Goal: Task Accomplishment & Management: Use online tool/utility

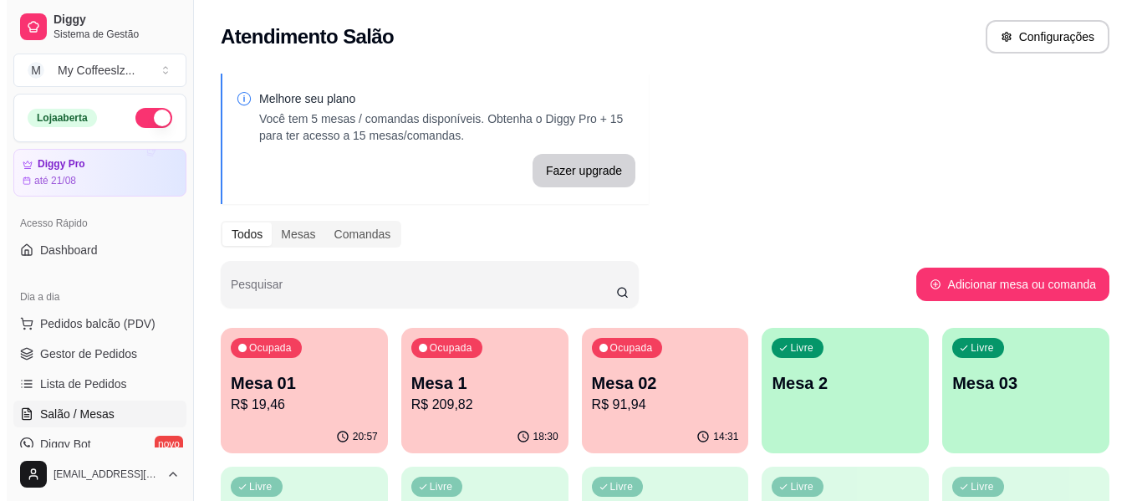
scroll to position [84, 0]
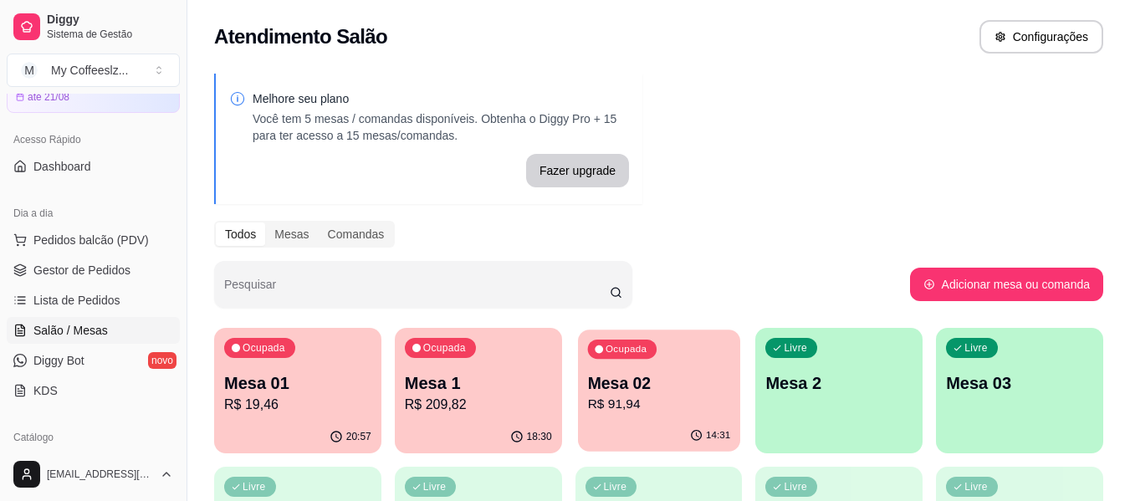
click at [656, 366] on div "Ocupada Mesa 02 R$ 91,94" at bounding box center [659, 375] width 162 height 90
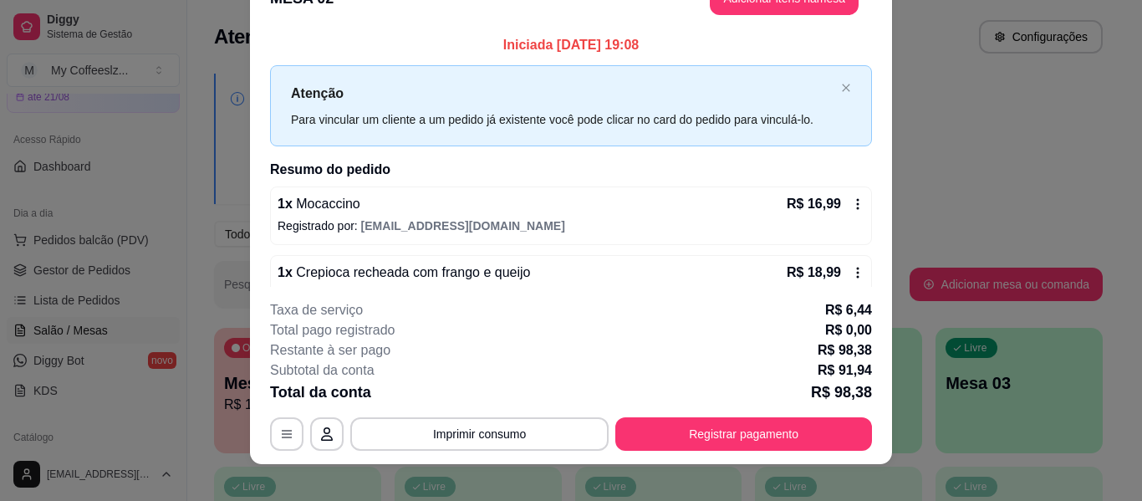
scroll to position [51, 0]
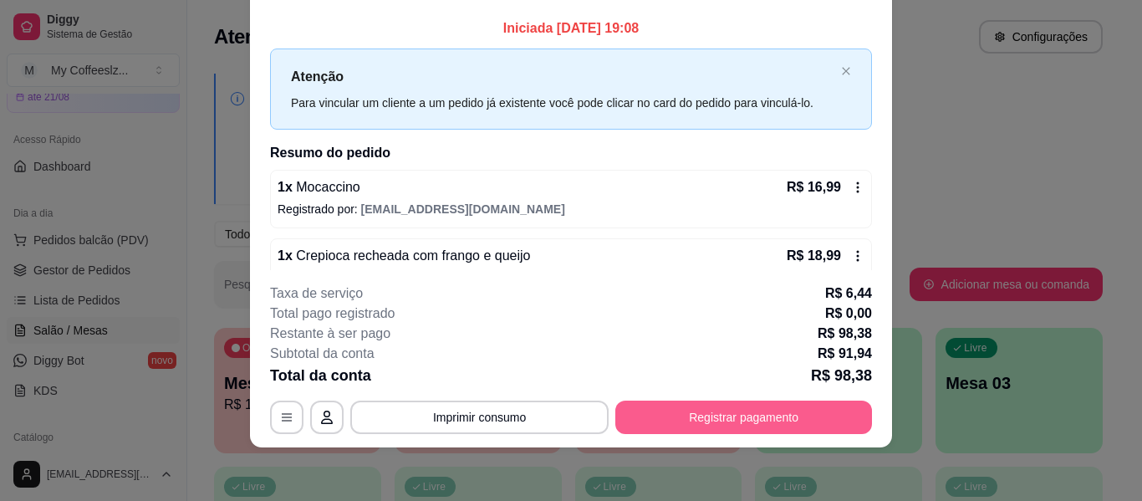
click at [666, 411] on button "Registrar pagamento" at bounding box center [744, 417] width 257 height 33
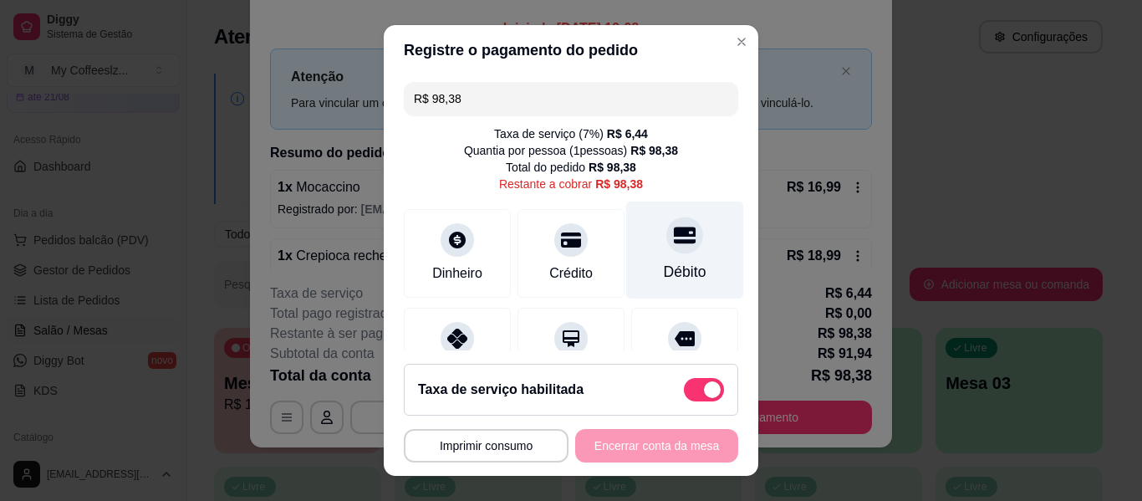
click at [667, 247] on div at bounding box center [685, 235] width 37 height 37
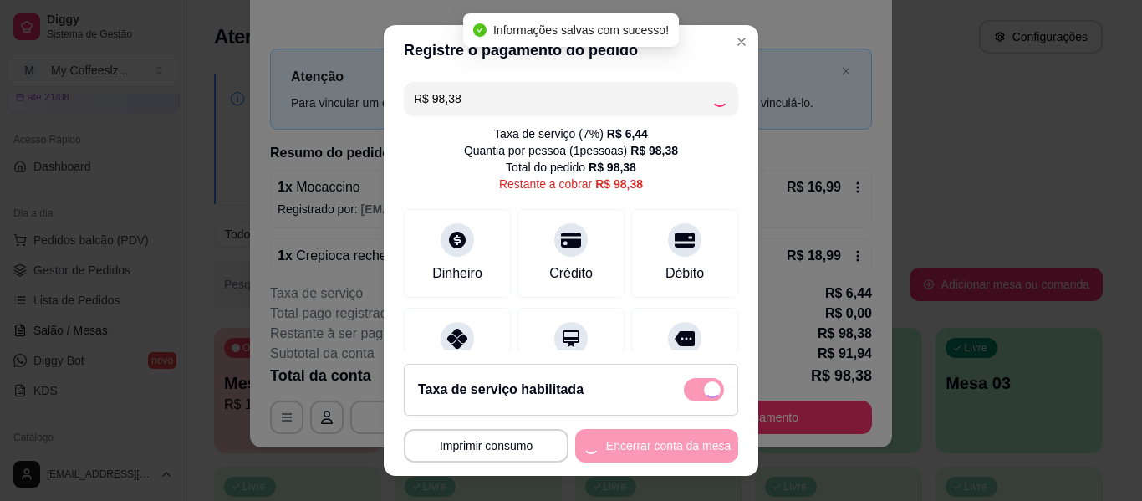
type input "R$ 0,00"
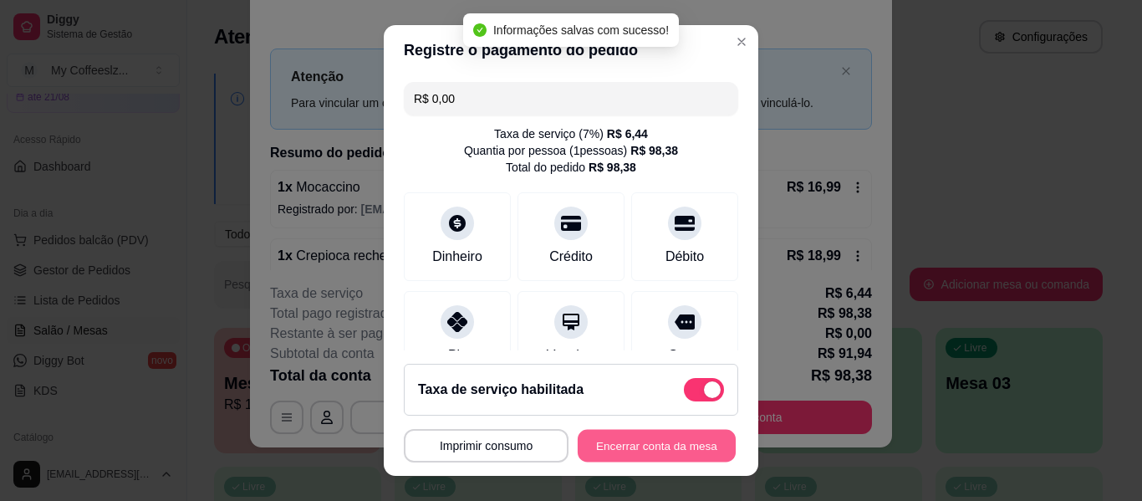
click at [619, 444] on button "Encerrar conta da mesa" at bounding box center [657, 446] width 158 height 33
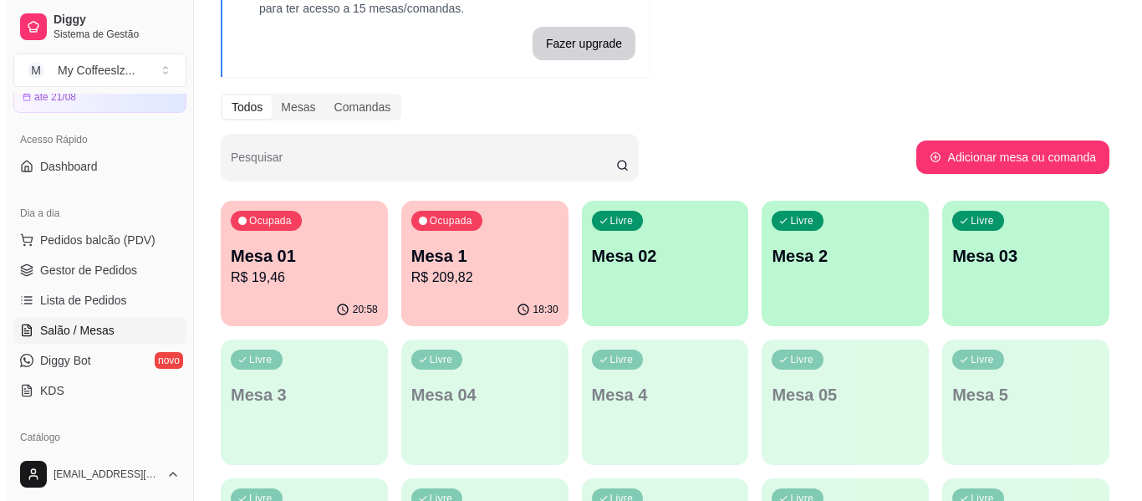
scroll to position [167, 0]
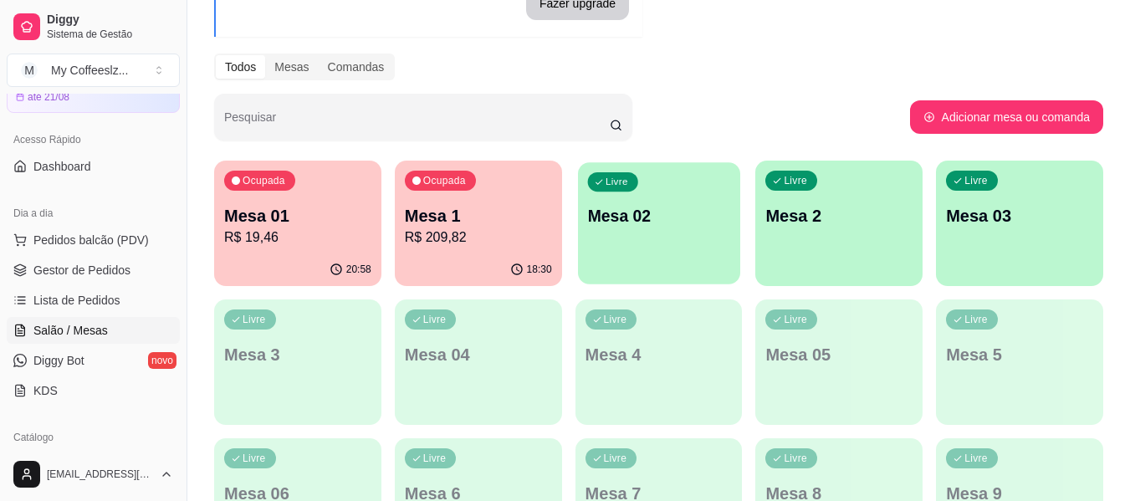
click at [677, 247] on div "Livre Mesa 02" at bounding box center [659, 213] width 162 height 102
click at [478, 235] on p "R$ 209,82" at bounding box center [478, 237] width 147 height 20
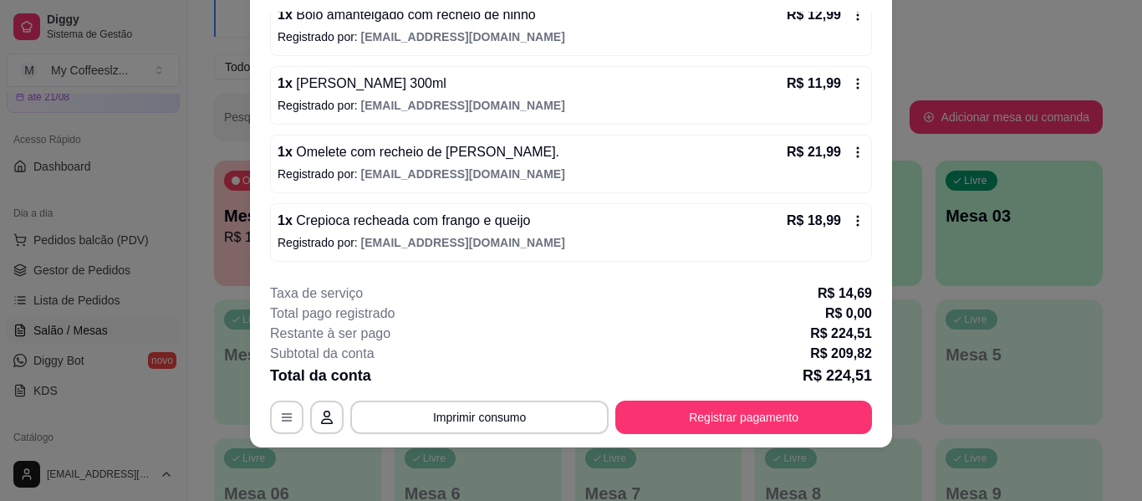
scroll to position [462, 0]
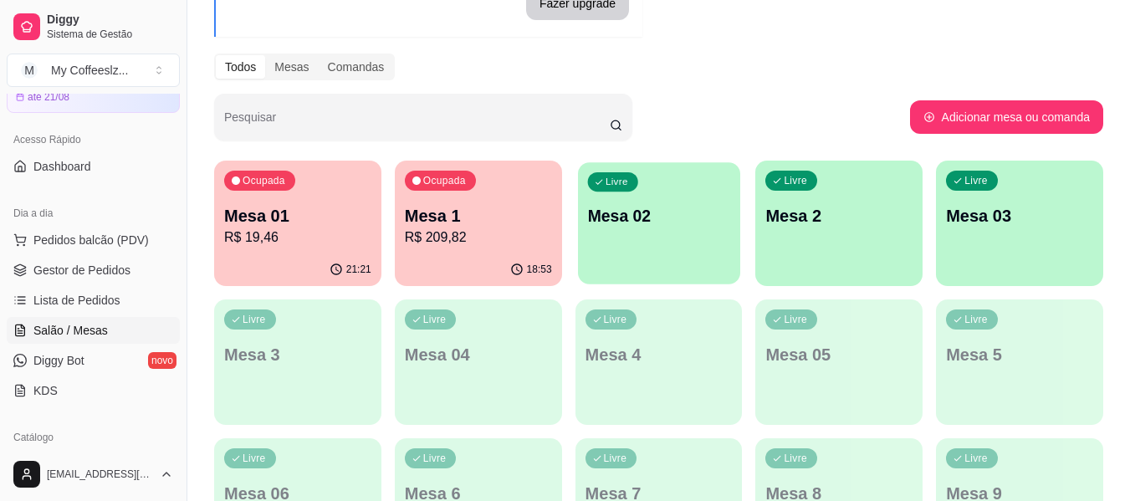
click at [672, 212] on p "Mesa 02" at bounding box center [658, 216] width 143 height 23
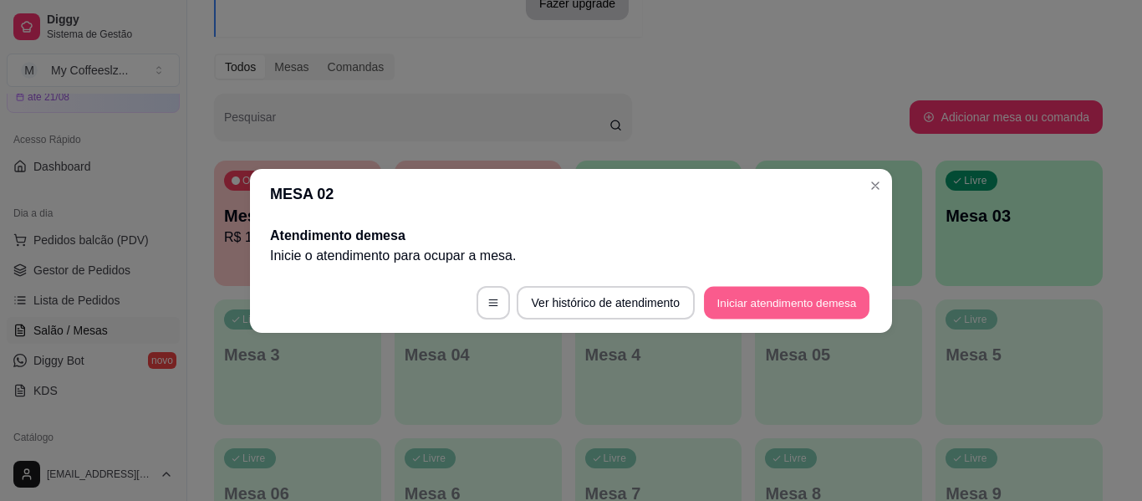
click at [766, 301] on button "Iniciar atendimento de mesa" at bounding box center [787, 302] width 166 height 33
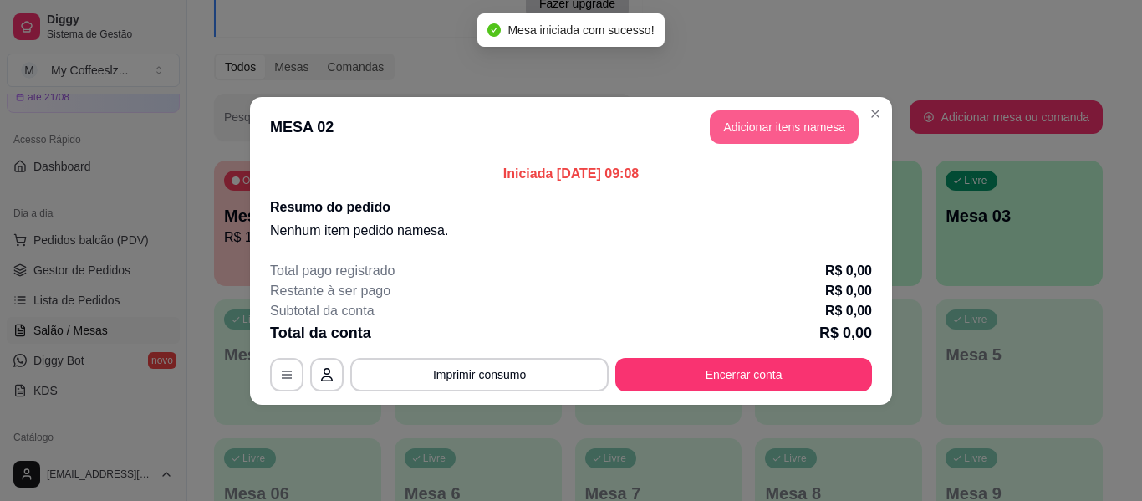
click at [740, 127] on button "Adicionar itens na mesa" at bounding box center [784, 126] width 149 height 33
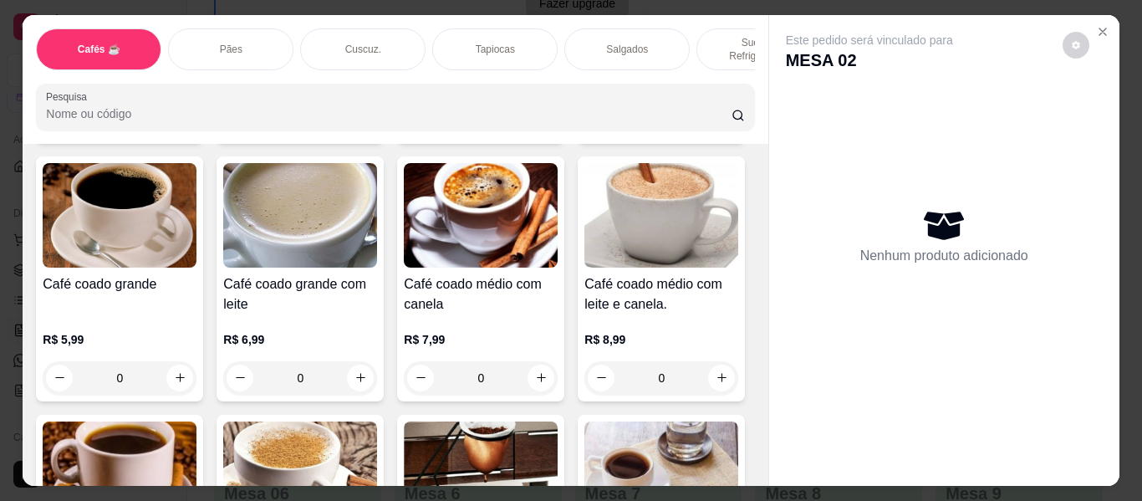
scroll to position [84, 0]
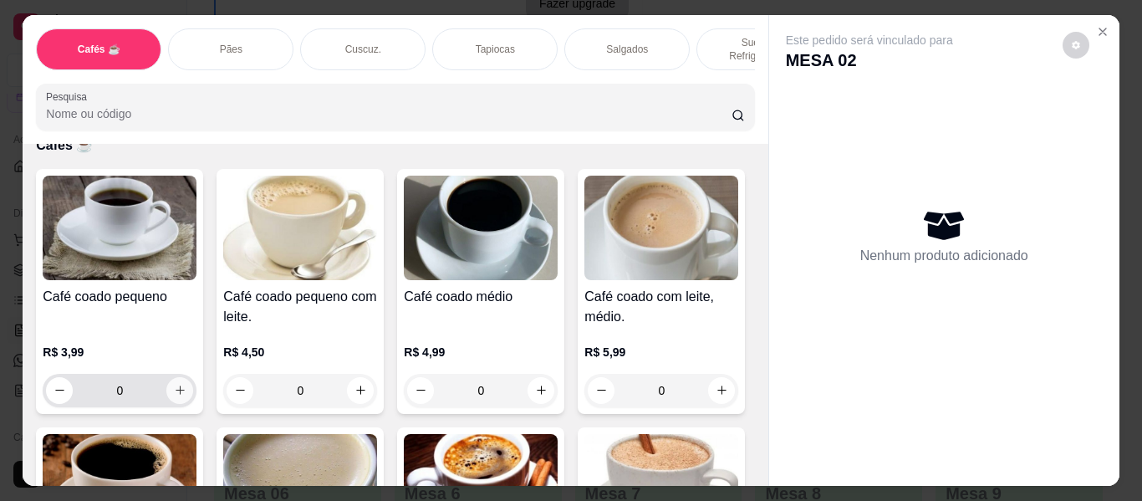
click at [175, 384] on icon "increase-product-quantity" at bounding box center [180, 390] width 13 height 13
type input "1"
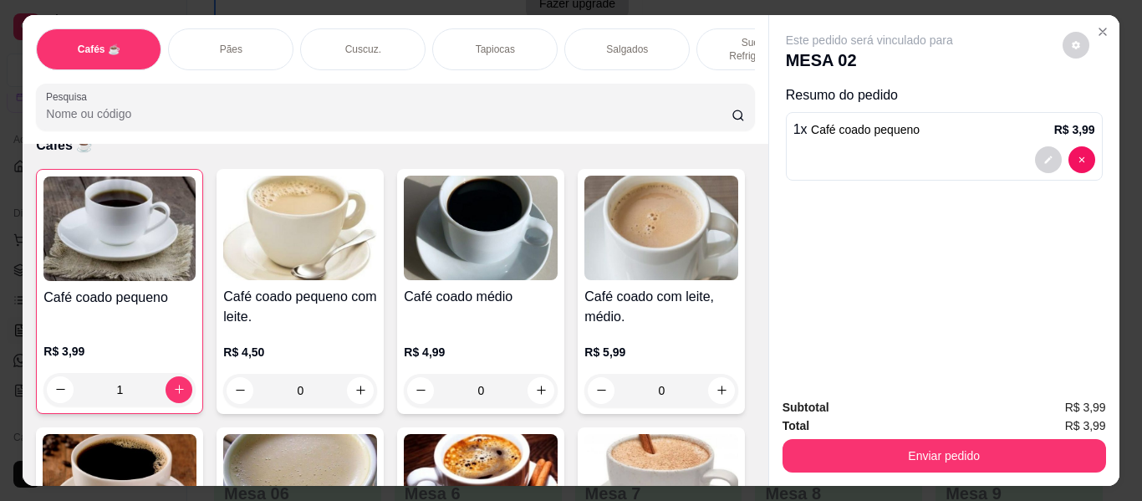
click at [484, 21] on div "Cafés ☕ Pães Cuscuz. Tapiocas Salgados Sucos e Refrigerantes Bolos e Tortas San…" at bounding box center [395, 79] width 745 height 129
click at [458, 30] on div "Tapiocas" at bounding box center [494, 49] width 125 height 42
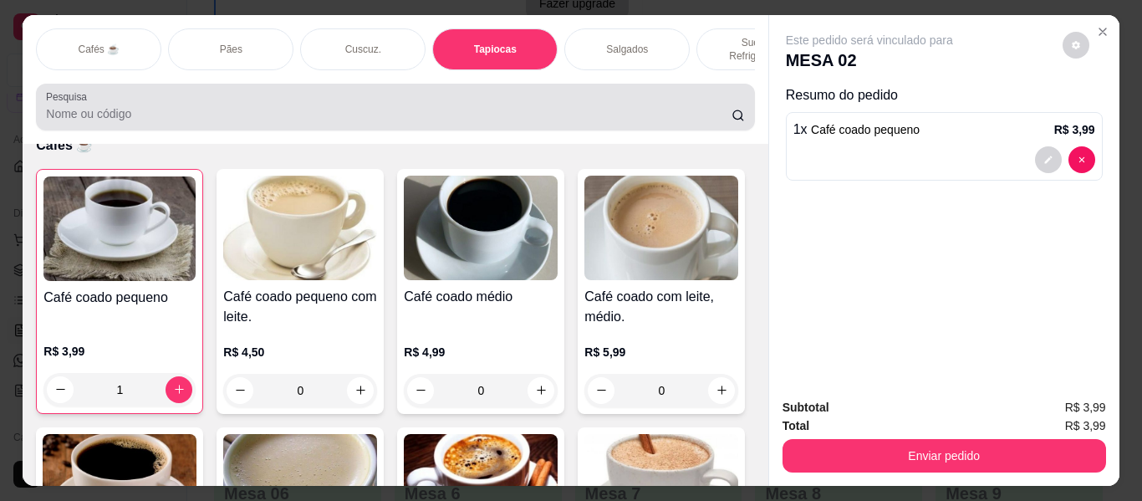
scroll to position [45, 0]
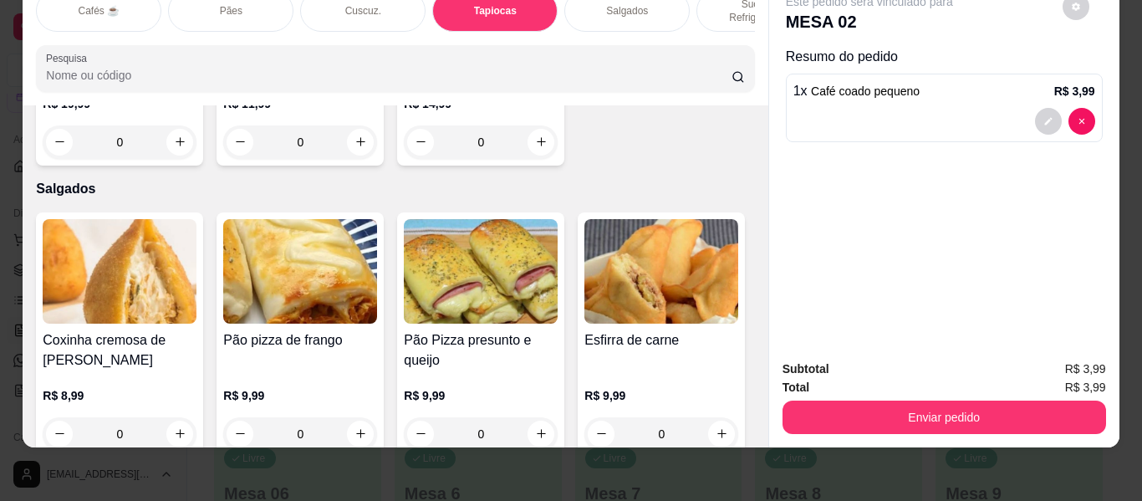
type input "1"
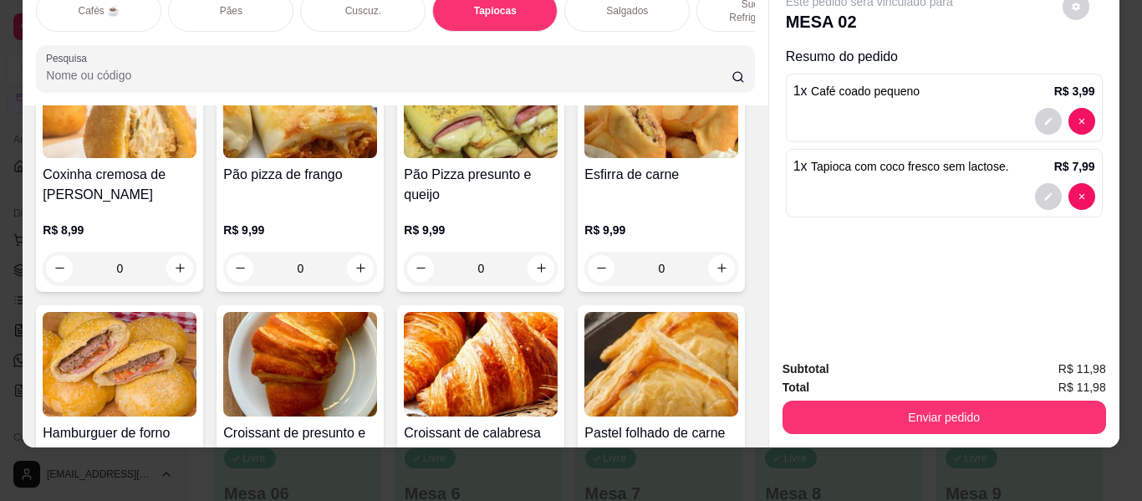
scroll to position [5297, 0]
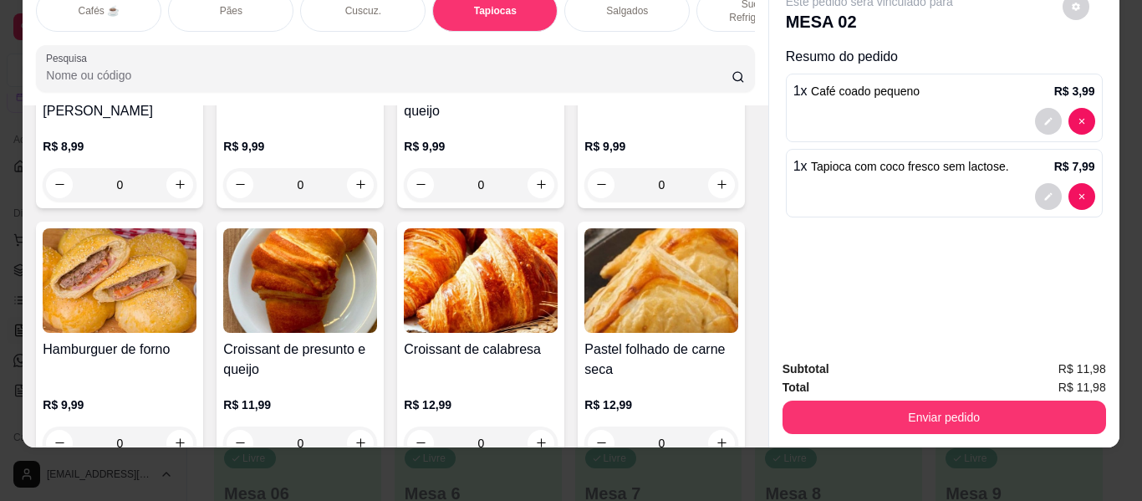
type input "1"
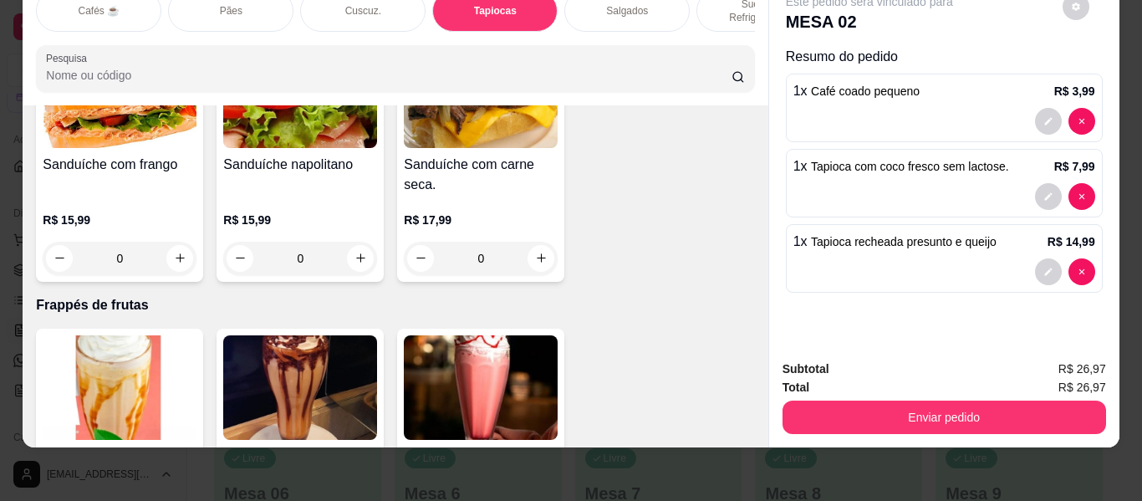
scroll to position [8140, 0]
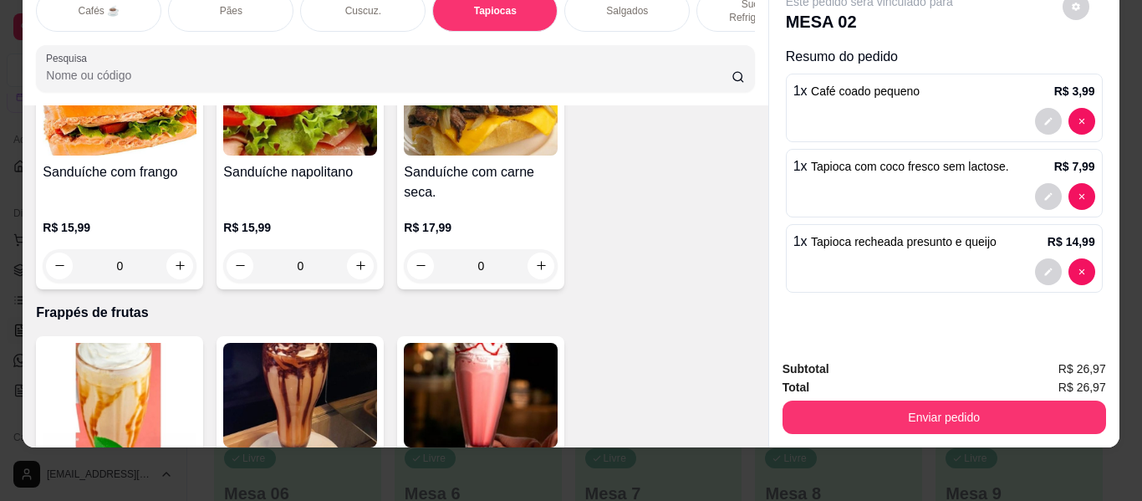
type input "1"
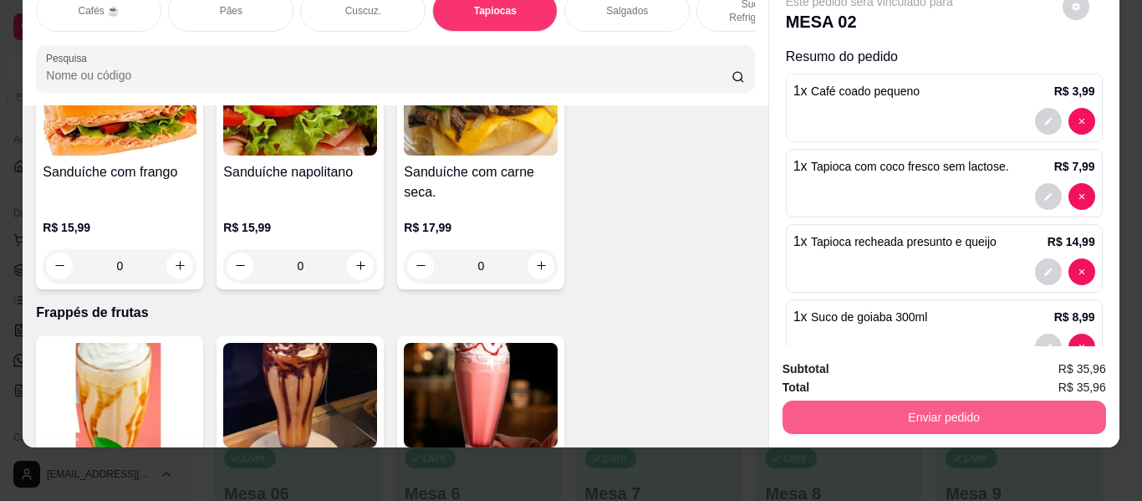
click at [856, 401] on button "Enviar pedido" at bounding box center [945, 417] width 324 height 33
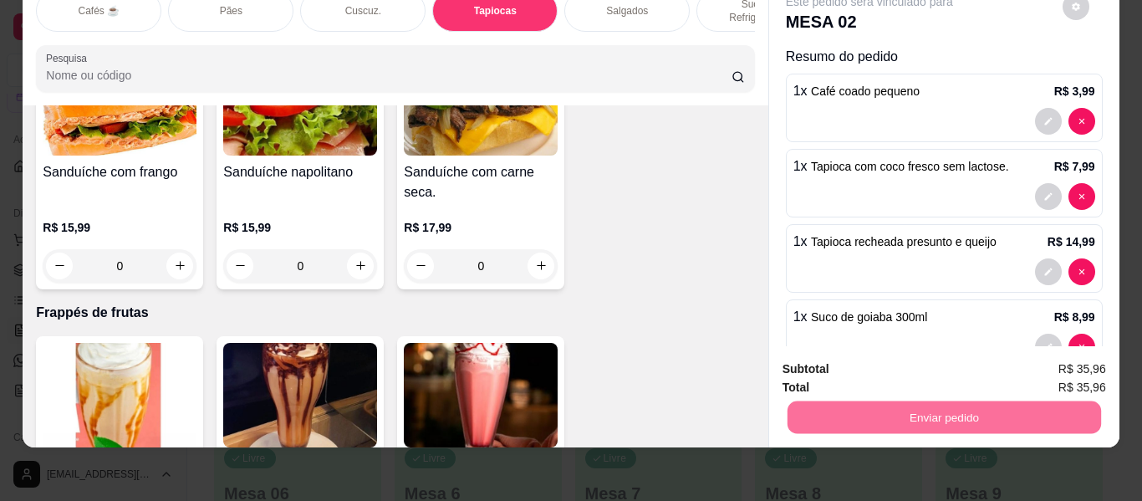
click at [857, 363] on button "Não registrar e enviar pedido" at bounding box center [889, 363] width 169 height 31
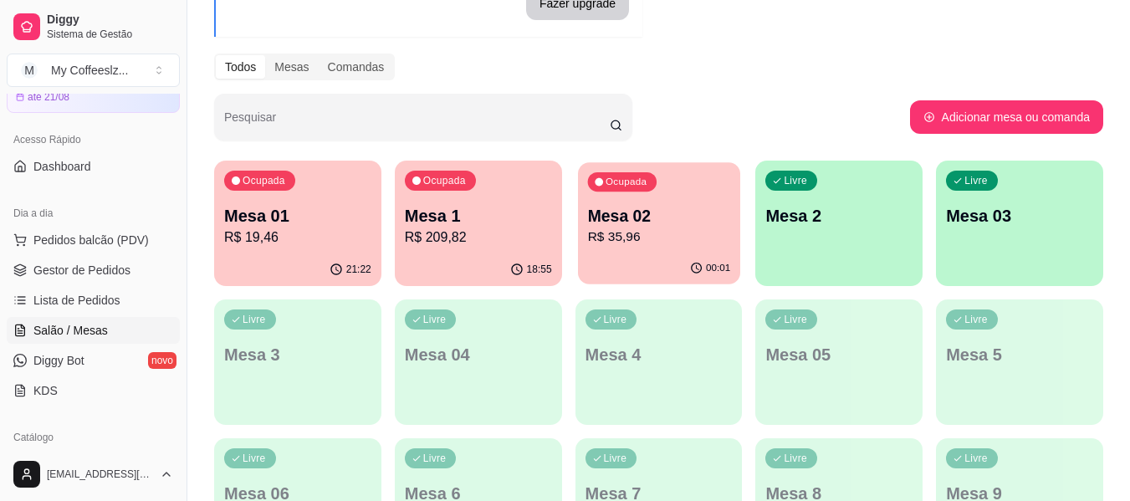
click at [647, 241] on p "R$ 35,96" at bounding box center [658, 236] width 143 height 19
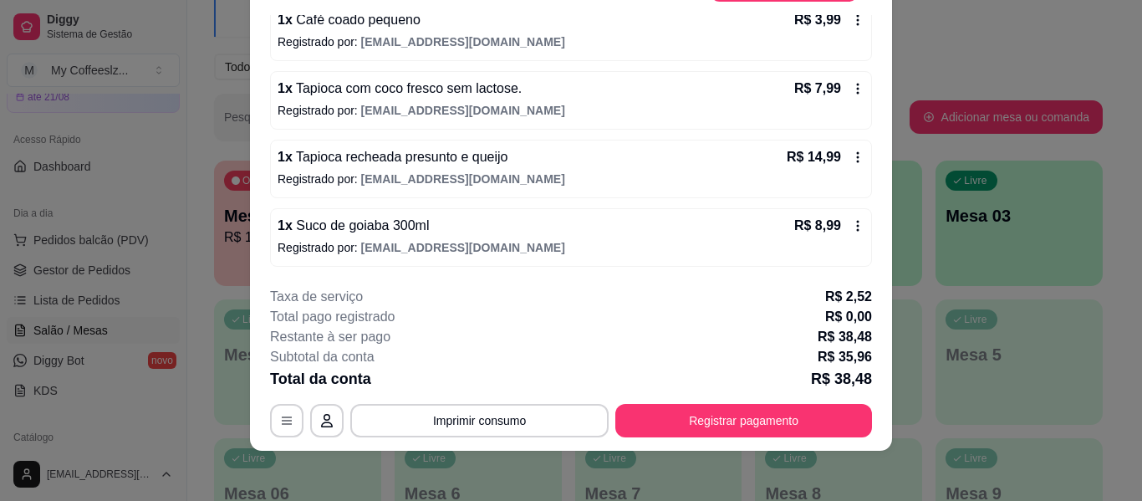
scroll to position [51, 0]
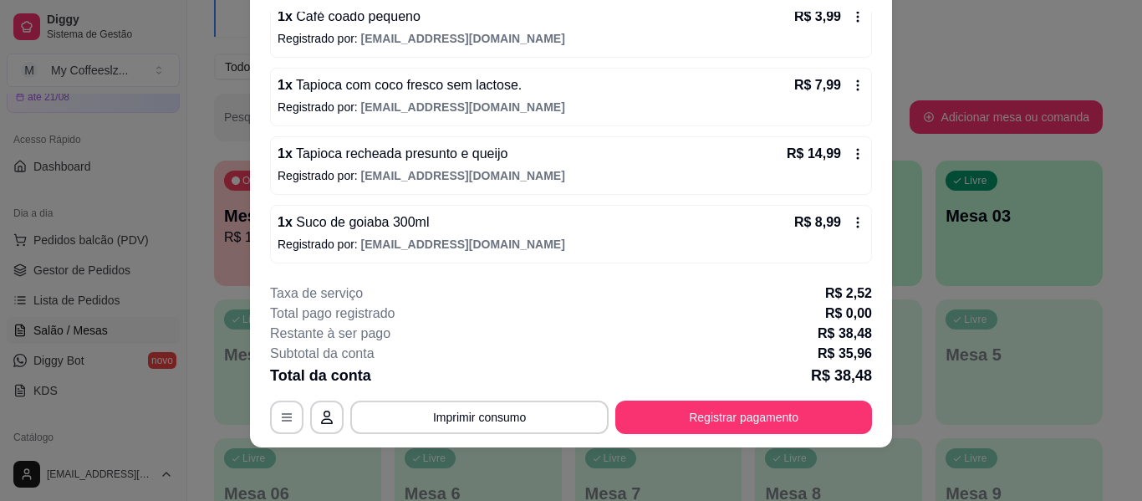
click at [397, 244] on span "[EMAIL_ADDRESS][DOMAIN_NAME]" at bounding box center [463, 244] width 204 height 13
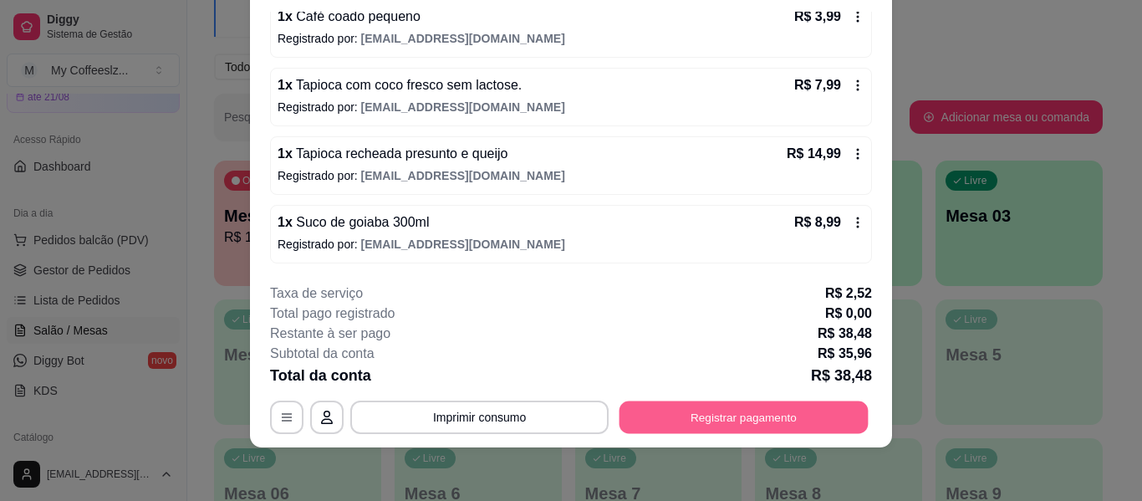
click at [637, 417] on button "Registrar pagamento" at bounding box center [744, 417] width 249 height 33
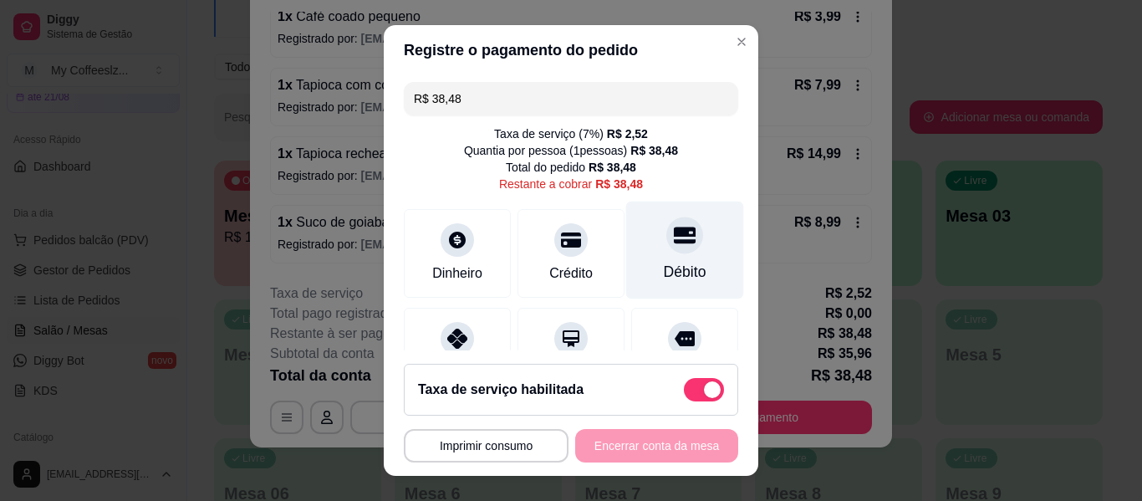
click at [674, 244] on icon at bounding box center [685, 235] width 22 height 22
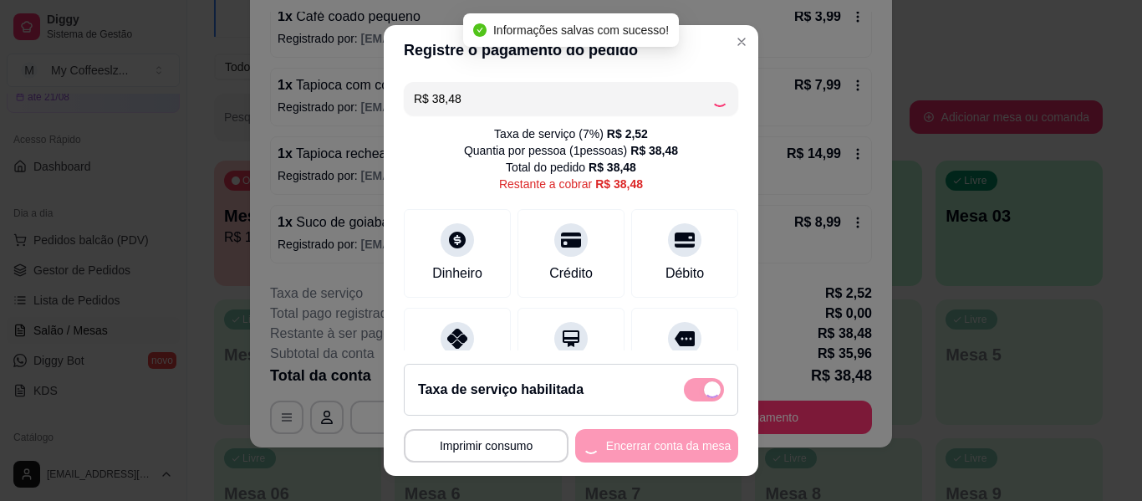
type input "R$ 0,00"
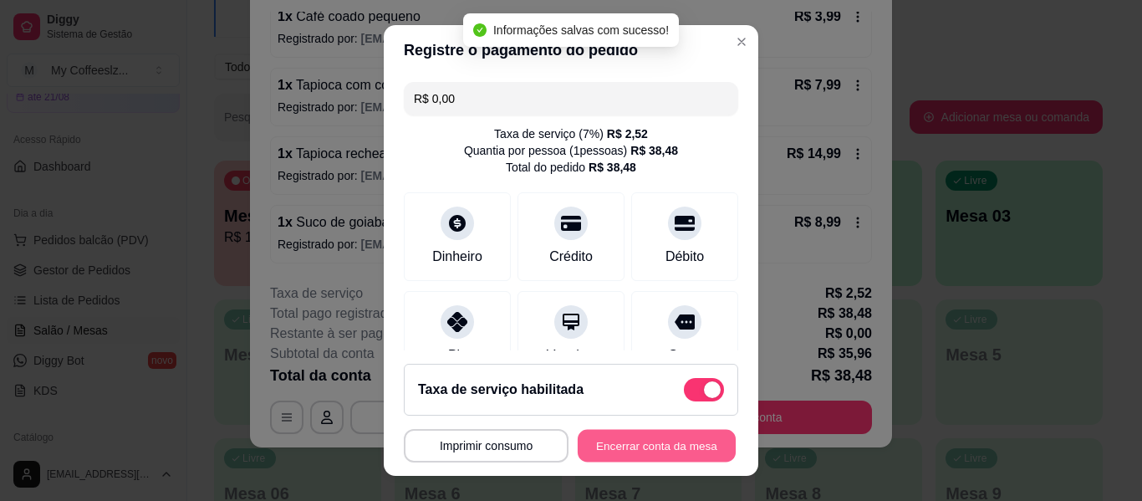
click at [649, 447] on button "Encerrar conta da mesa" at bounding box center [657, 446] width 158 height 33
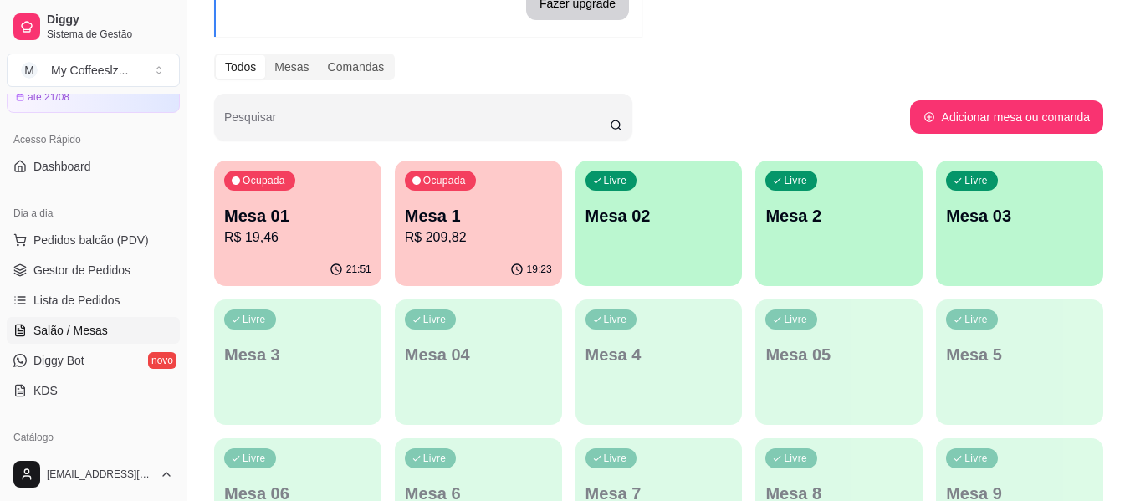
click at [678, 227] on div "Livre Mesa 02" at bounding box center [658, 213] width 167 height 105
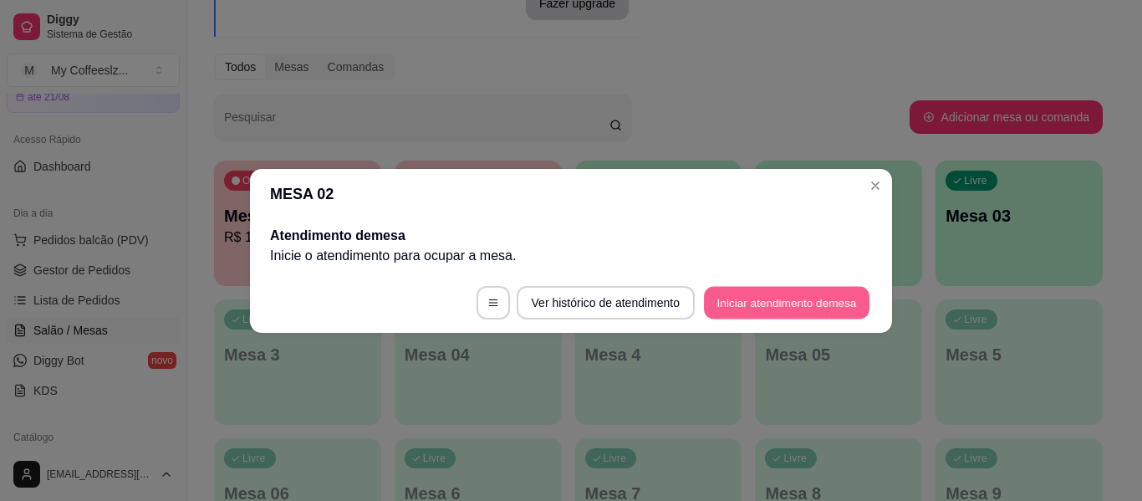
click at [729, 294] on button "Iniciar atendimento de mesa" at bounding box center [787, 302] width 166 height 33
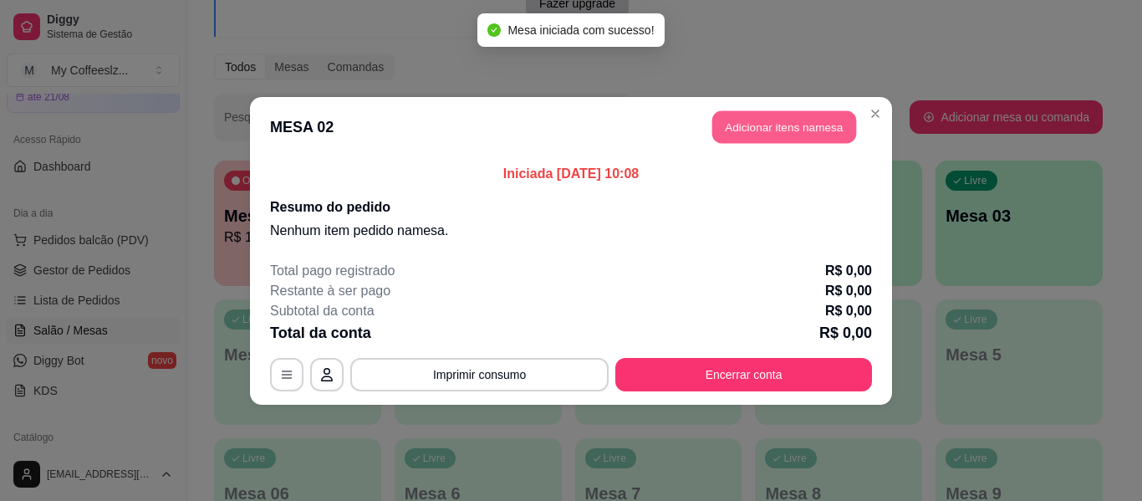
click at [743, 122] on button "Adicionar itens na mesa" at bounding box center [785, 126] width 144 height 33
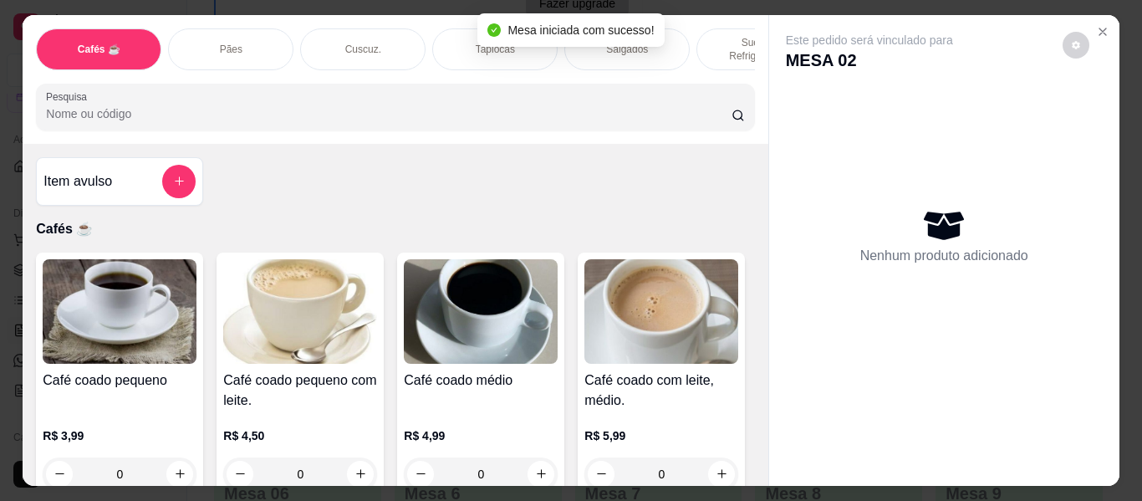
click at [386, 30] on div "Cuscuz." at bounding box center [362, 49] width 125 height 42
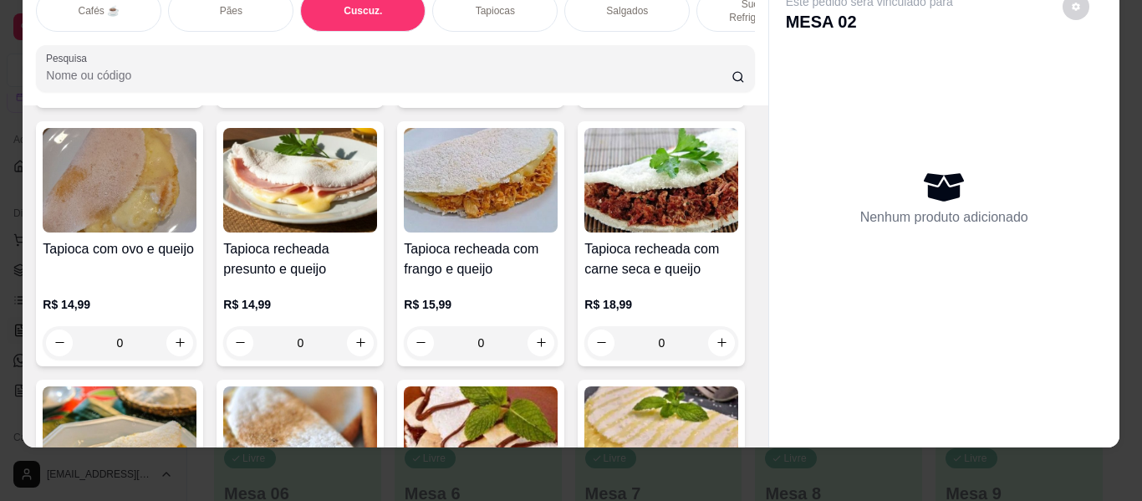
scroll to position [4321, 0]
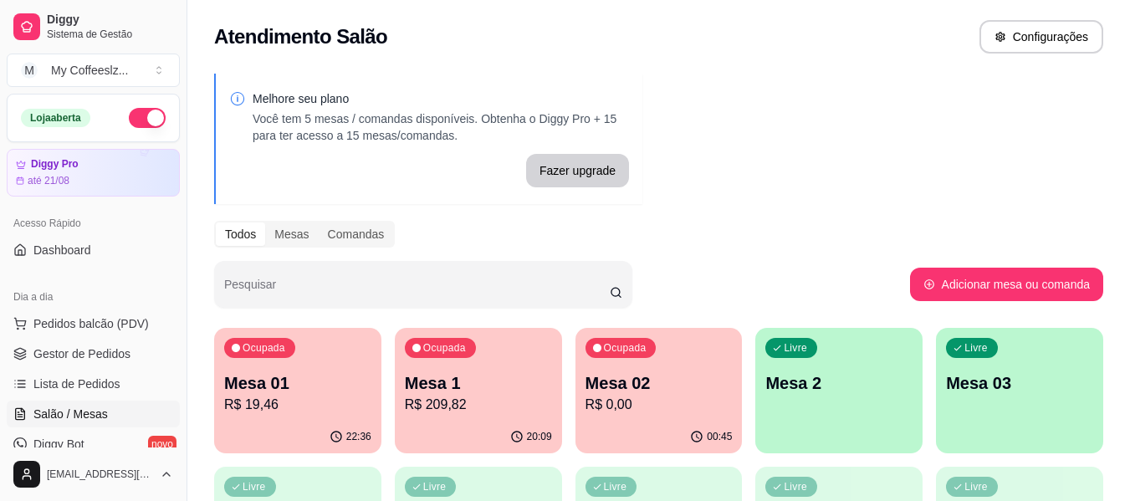
click at [650, 366] on div "Ocupada Mesa 02 R$ 0,00" at bounding box center [658, 374] width 167 height 93
click at [650, 366] on div "Ocupada Mesa 02 R$ 0,00" at bounding box center [659, 375] width 162 height 90
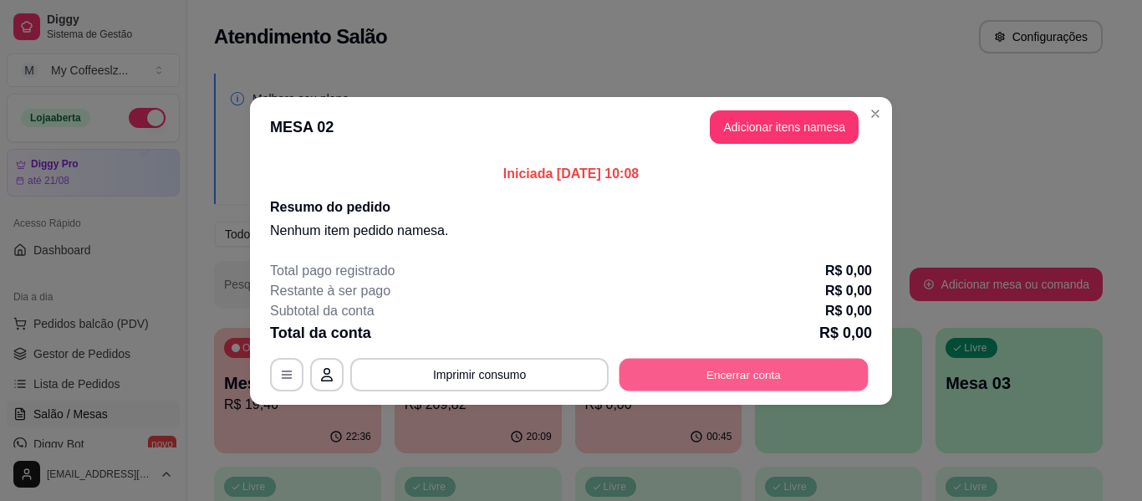
click at [655, 362] on button "Encerrar conta" at bounding box center [744, 374] width 249 height 33
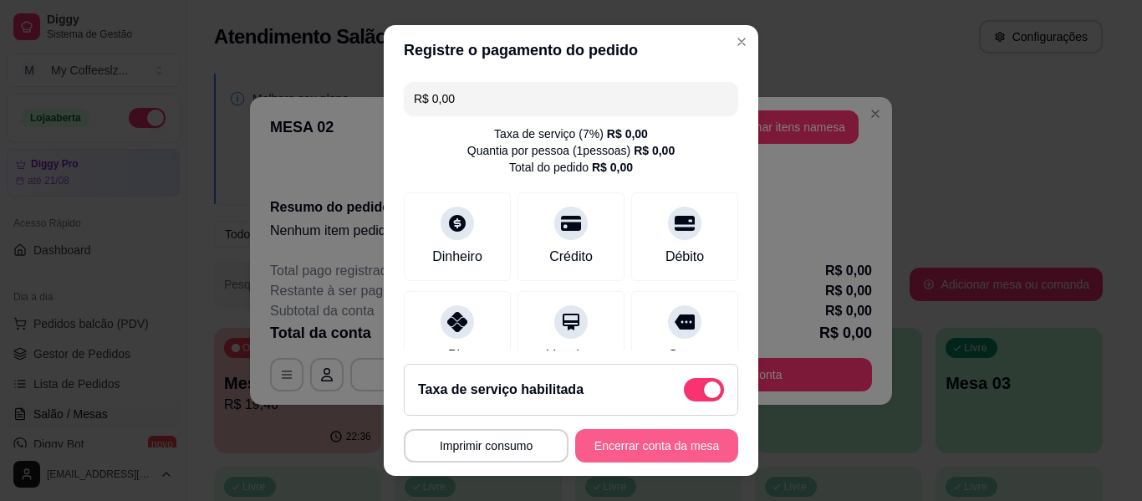
click at [652, 436] on button "Encerrar conta da mesa" at bounding box center [656, 445] width 163 height 33
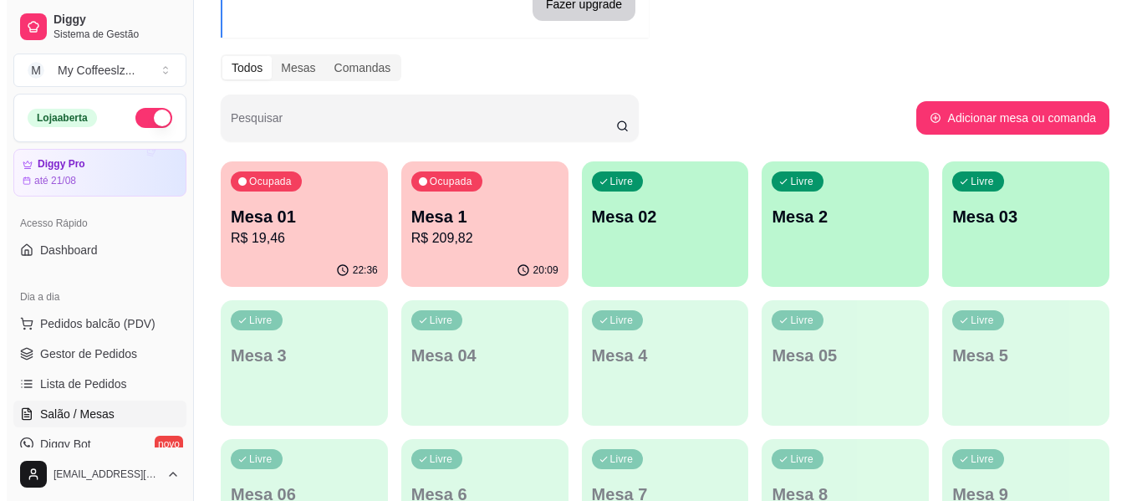
scroll to position [167, 0]
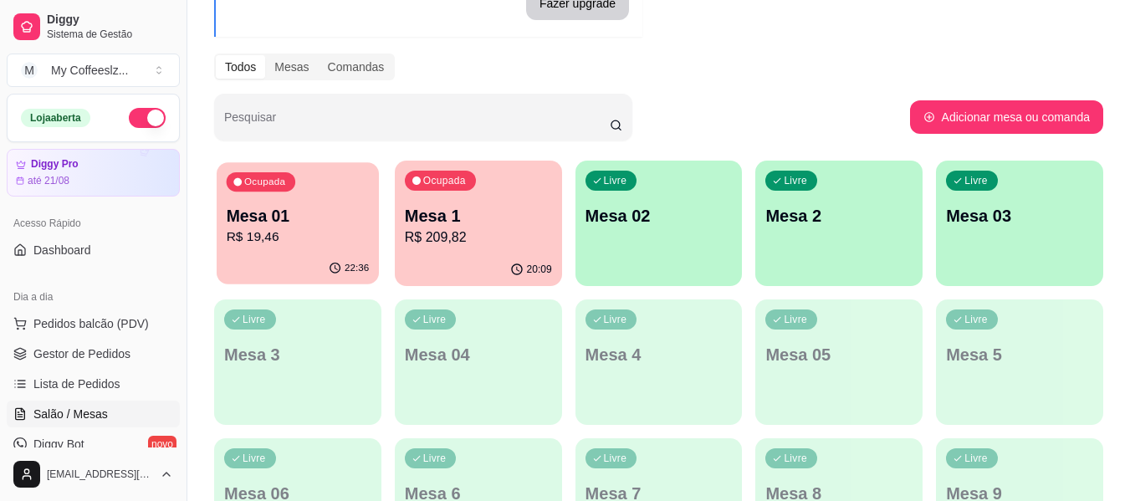
click at [291, 212] on p "Mesa 01" at bounding box center [298, 216] width 143 height 23
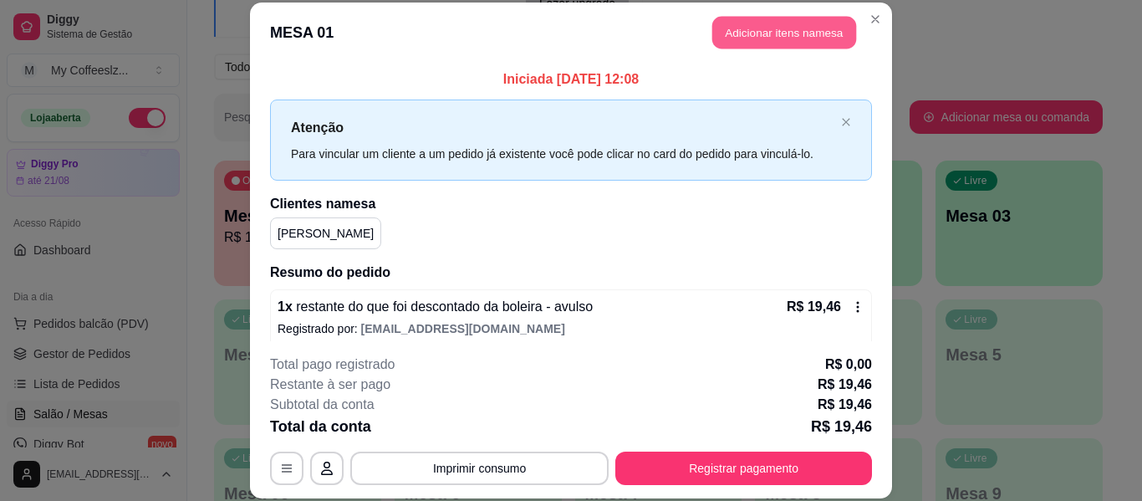
click at [763, 24] on button "Adicionar itens na mesa" at bounding box center [785, 33] width 144 height 33
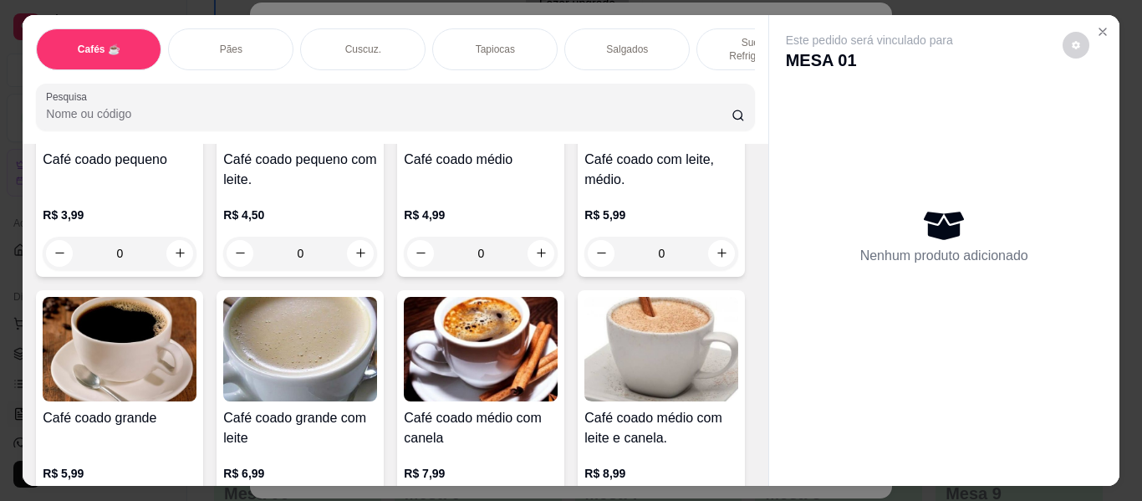
scroll to position [251, 0]
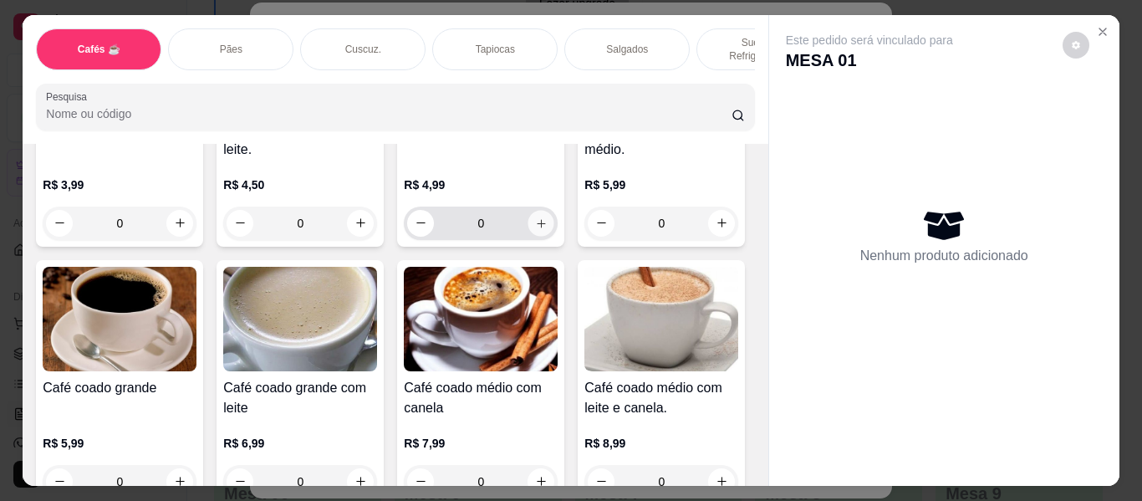
click at [531, 210] on button "increase-product-quantity" at bounding box center [542, 223] width 26 height 26
type input "2"
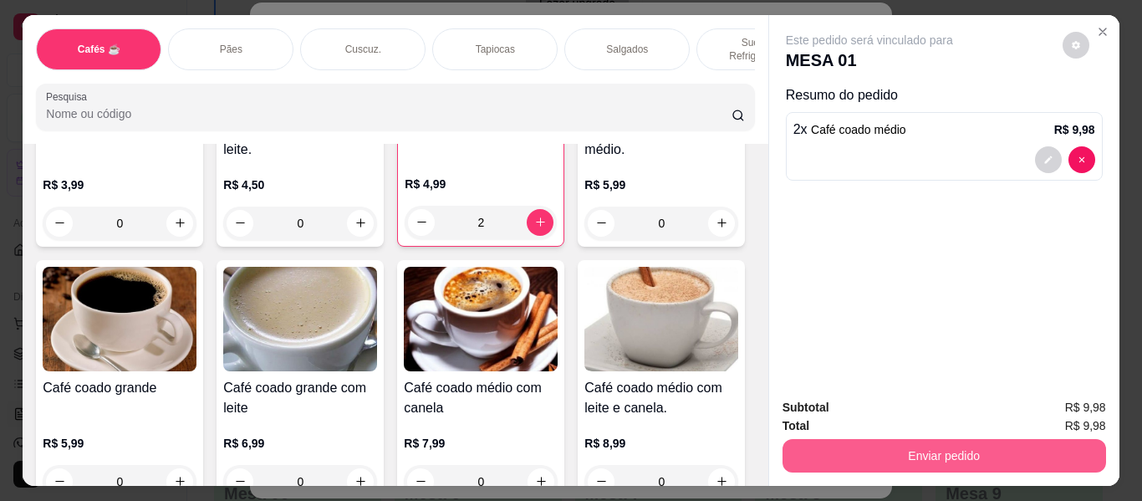
click at [804, 449] on button "Enviar pedido" at bounding box center [945, 455] width 324 height 33
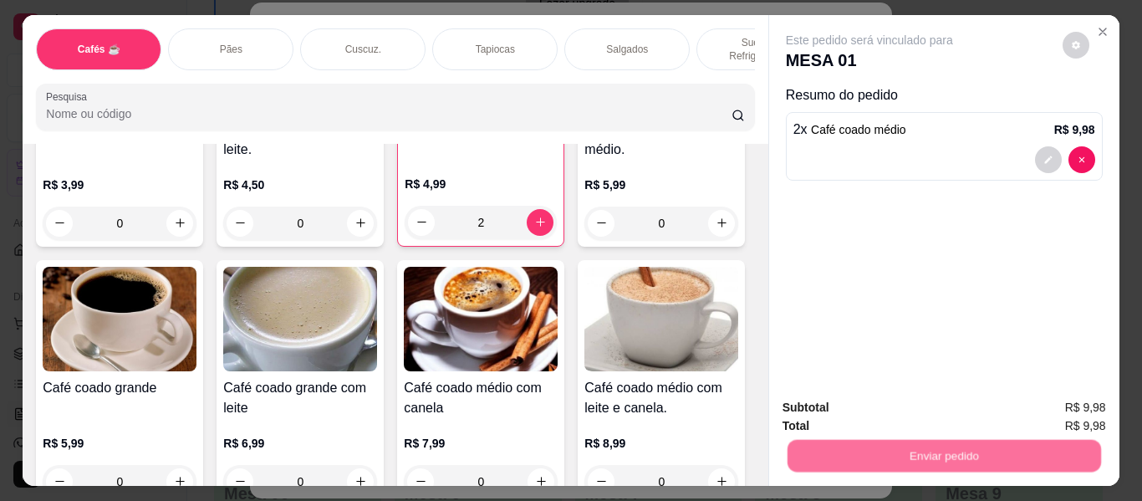
click at [816, 401] on button "Não registrar e enviar pedido" at bounding box center [889, 408] width 174 height 32
